Goal: Task Accomplishment & Management: Complete application form

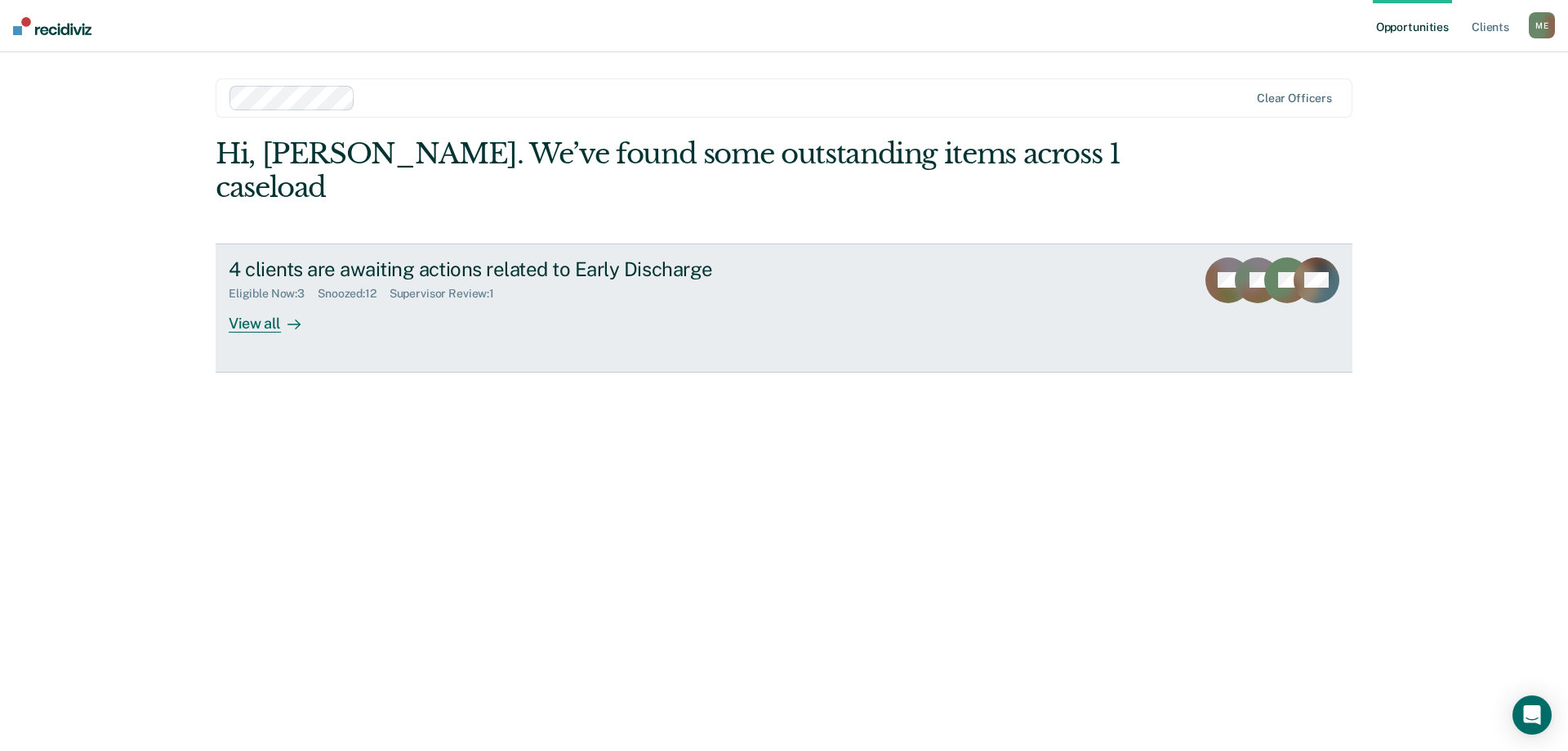
click at [228, 296] on link "4 clients are awaiting actions related to Early Discharge Eligible Now : 3 Snoo…" at bounding box center [784, 308] width 1137 height 129
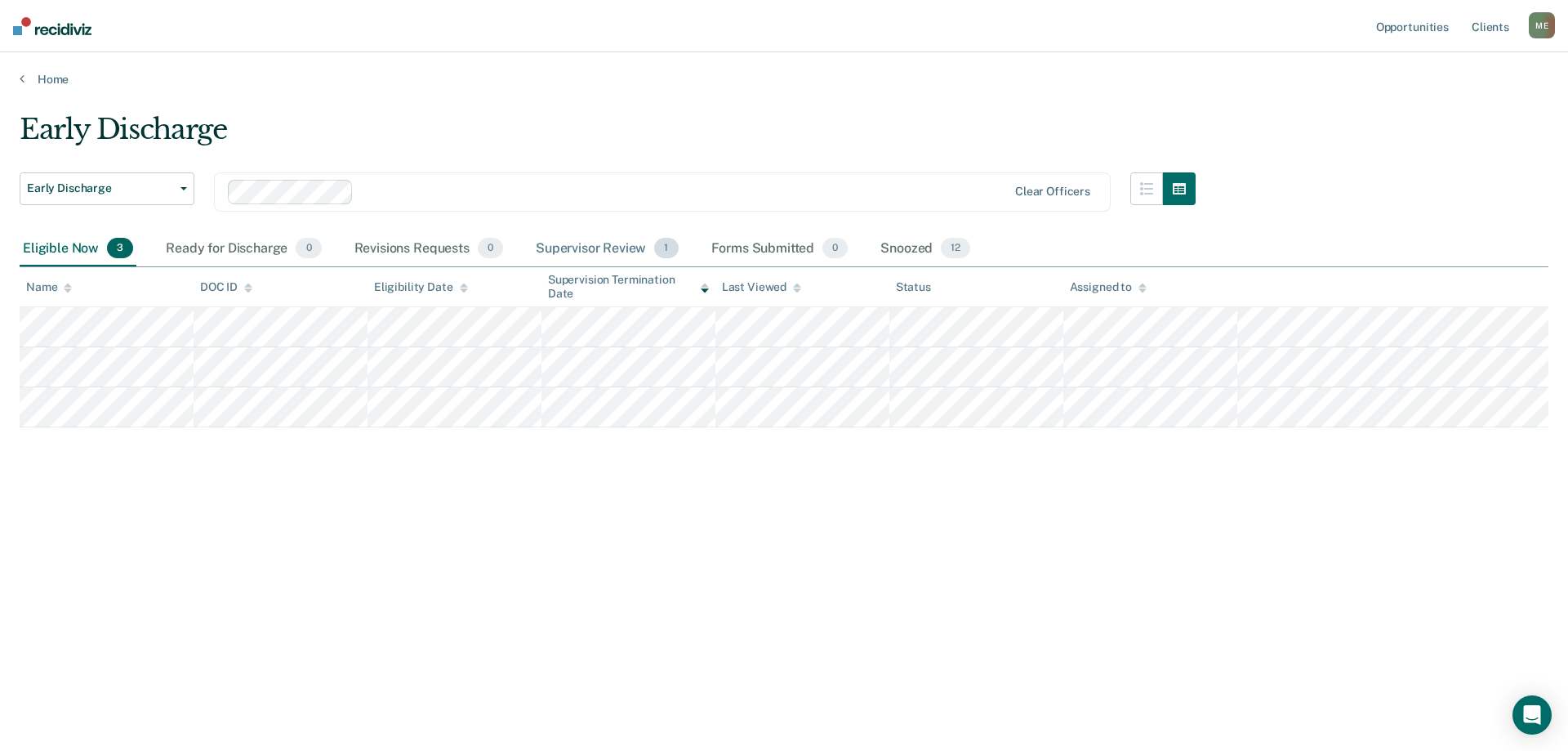
click at [624, 252] on div "Supervisor Review 1" at bounding box center [607, 249] width 149 height 36
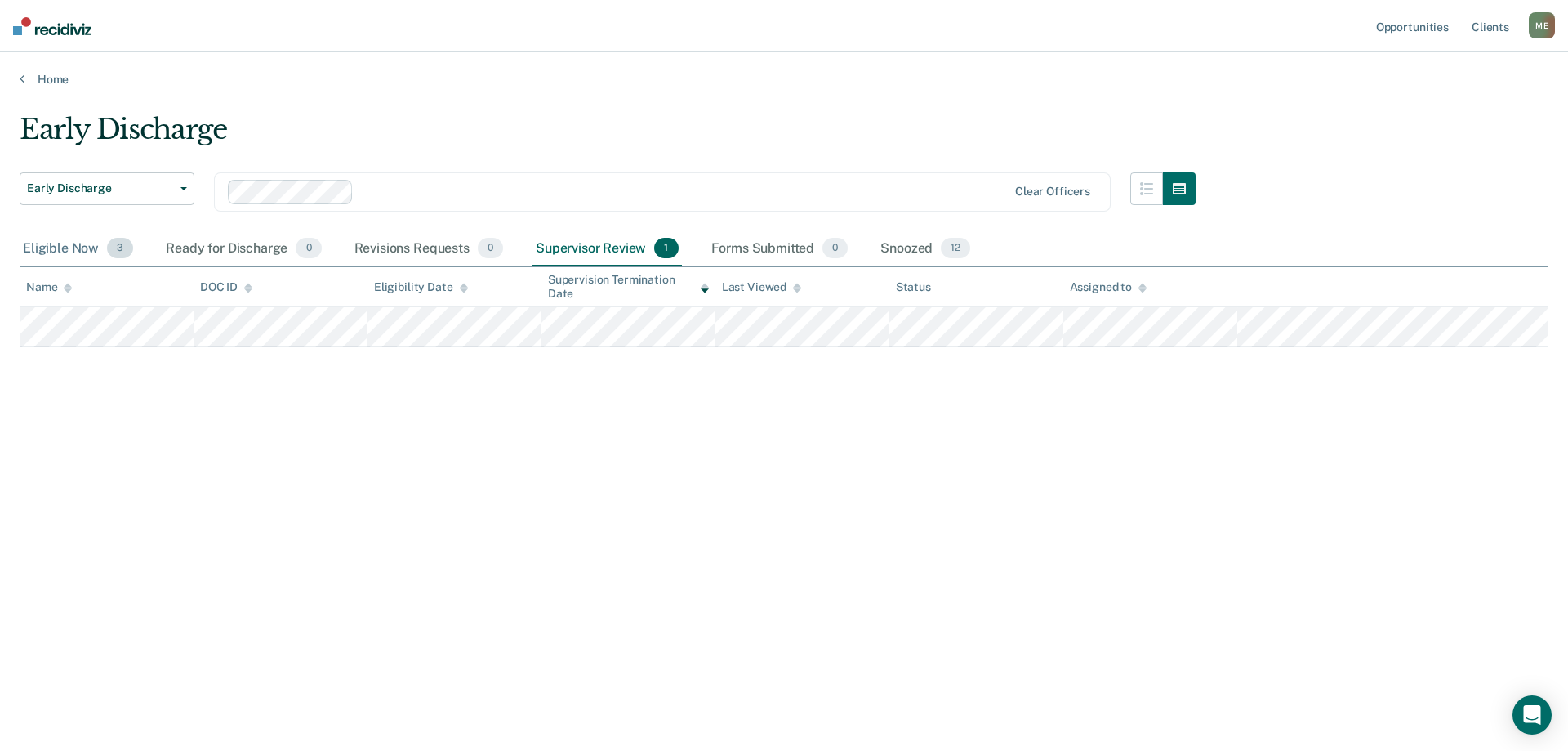
click at [85, 246] on div "Eligible Now 3" at bounding box center [78, 249] width 117 height 36
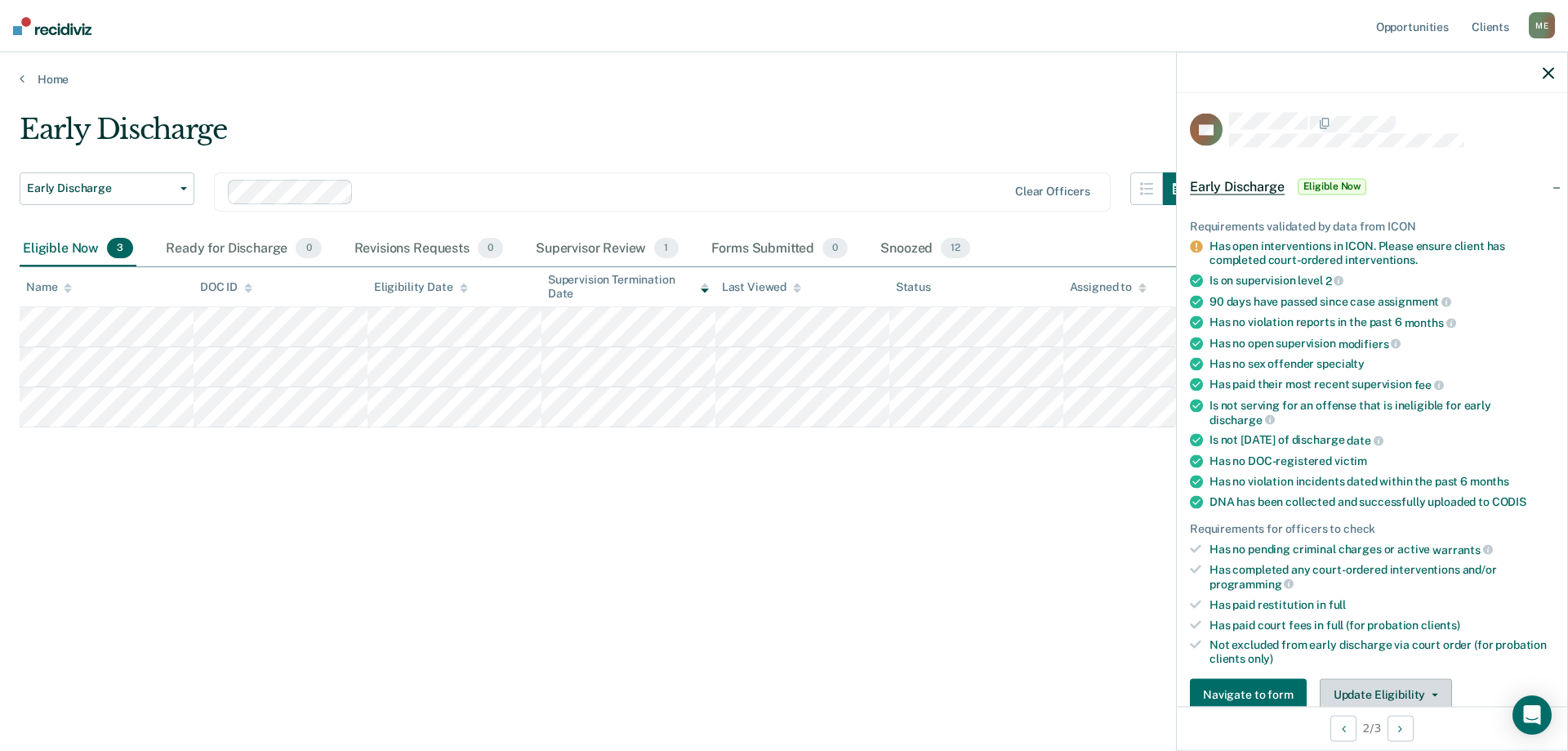
click at [1382, 694] on button "Update Eligibility" at bounding box center [1386, 695] width 132 height 33
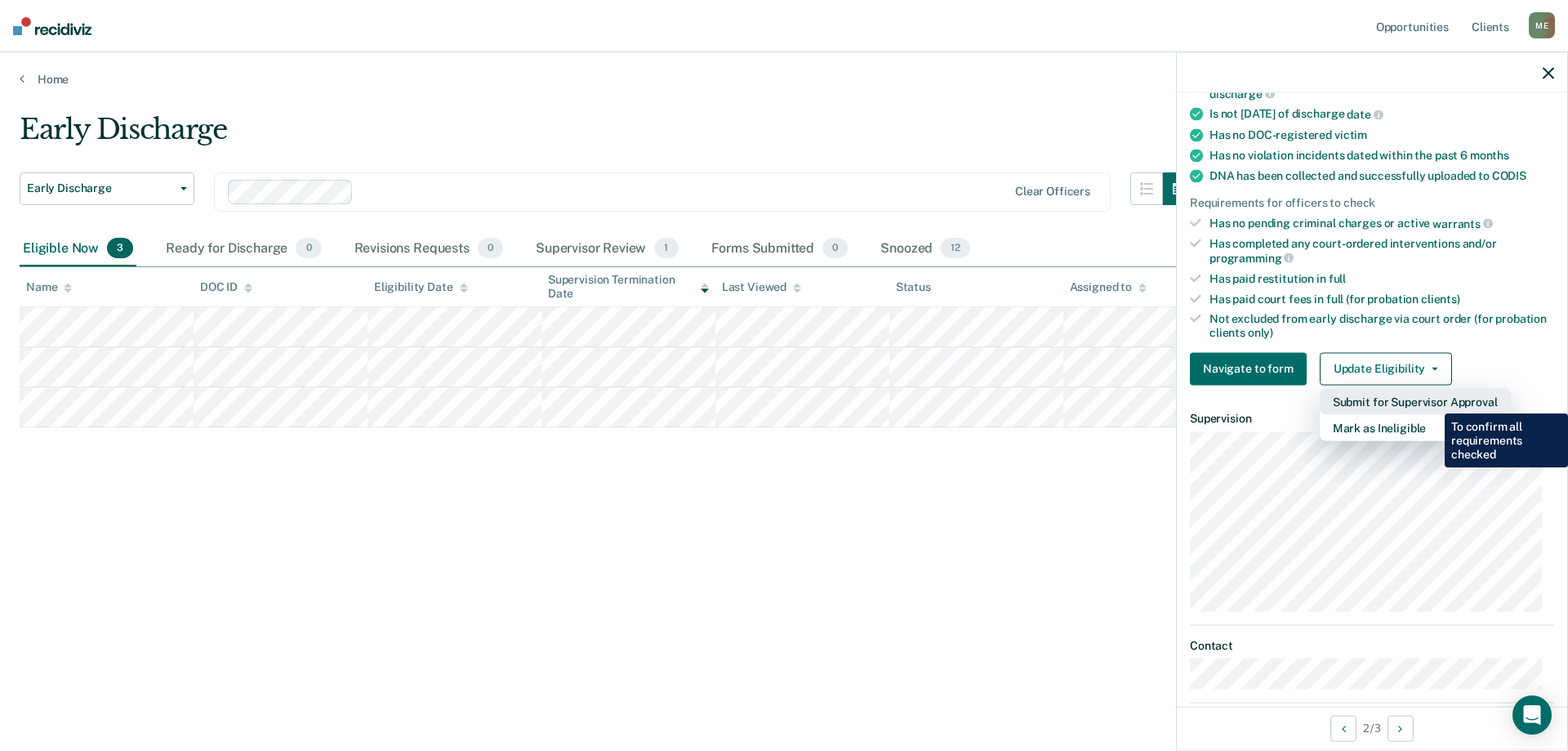
click at [1433, 401] on button "Submit for Supervisor Approval" at bounding box center [1415, 401] width 191 height 26
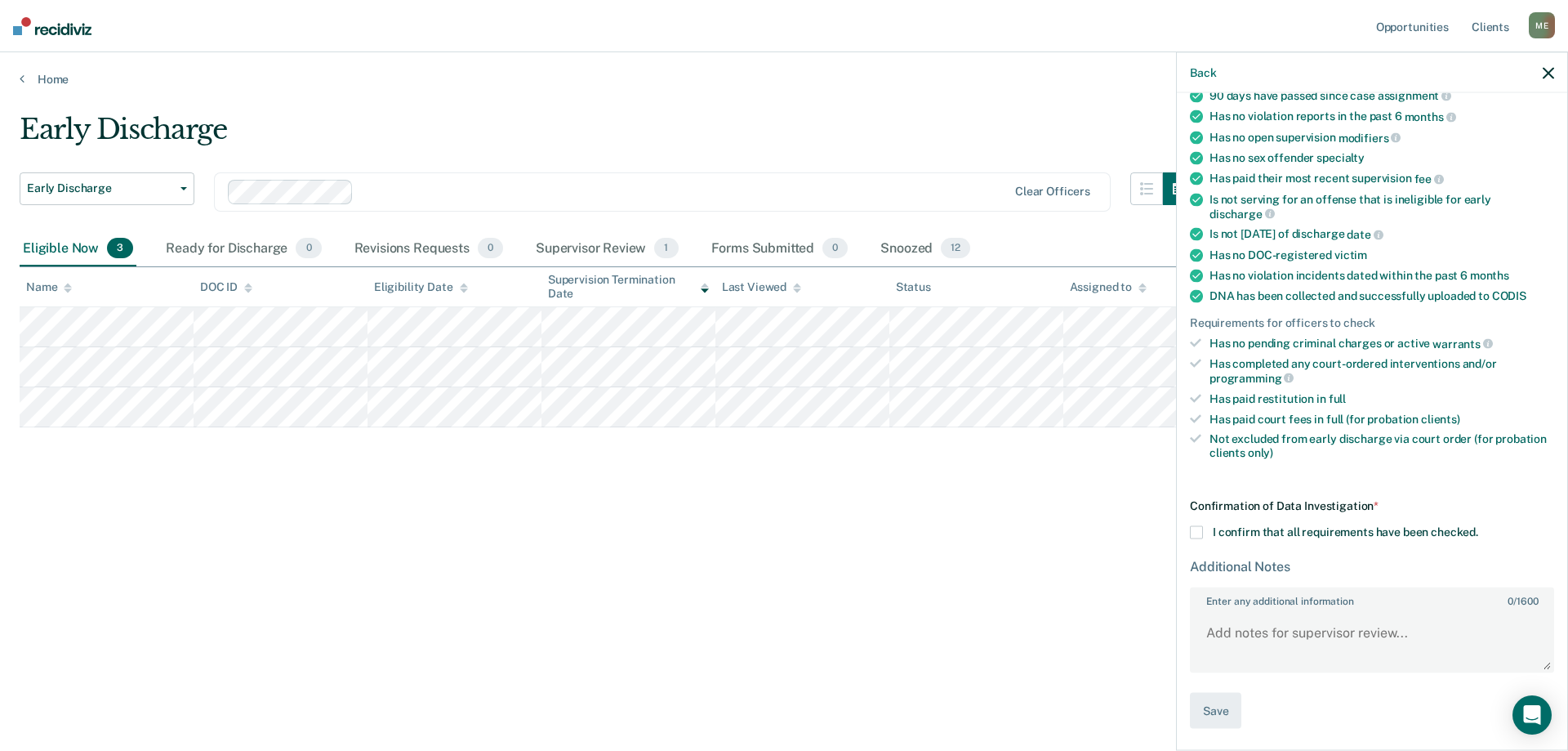
click at [1199, 534] on span at bounding box center [1197, 532] width 13 height 13
click at [1478, 526] on input "I confirm that all requirements have been checked." at bounding box center [1478, 526] width 0 height 0
click at [1237, 729] on div "DE Early Discharge Eligible Now Requirements validated by data from ICON Has op…" at bounding box center [1372, 420] width 390 height 654
click at [1231, 720] on button "Save" at bounding box center [1216, 711] width 51 height 37
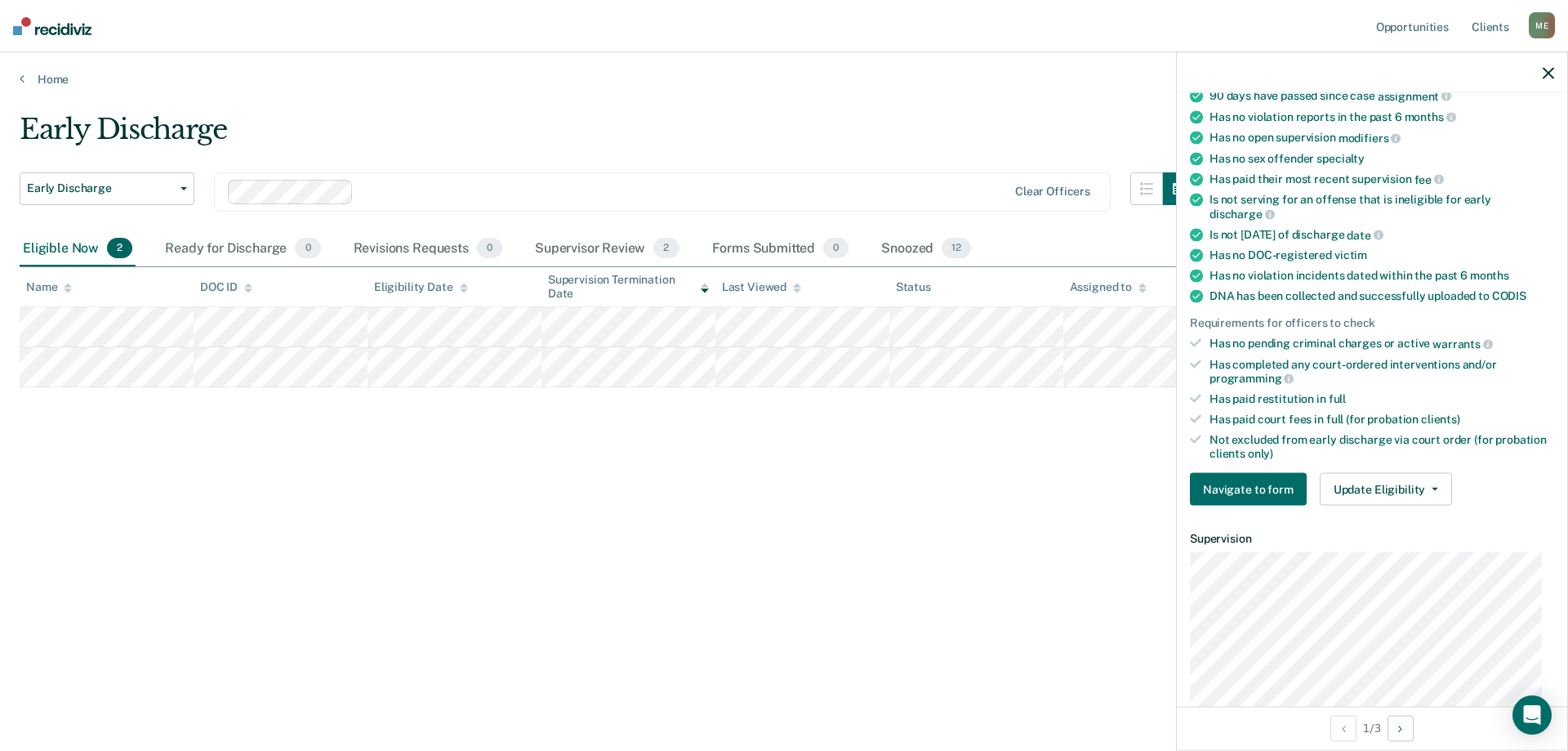
scroll to position [0, 0]
